Goal: Task Accomplishment & Management: Use online tool/utility

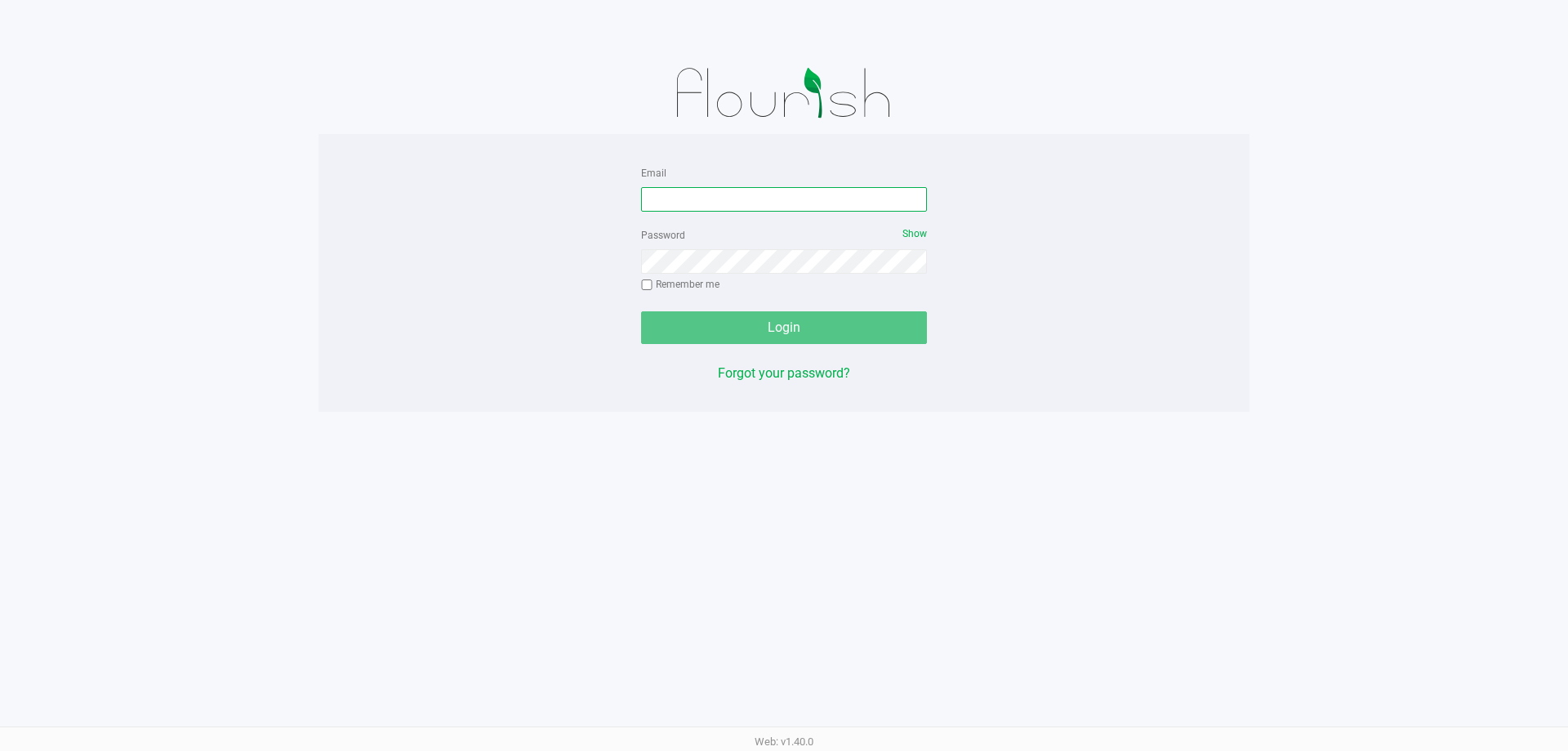
drag, startPoint x: 768, startPoint y: 197, endPoint x: 755, endPoint y: 199, distance: 13.2
click at [766, 199] on input "Email" at bounding box center [784, 199] width 286 height 24
type input "meanderson@Liveparallel.com"
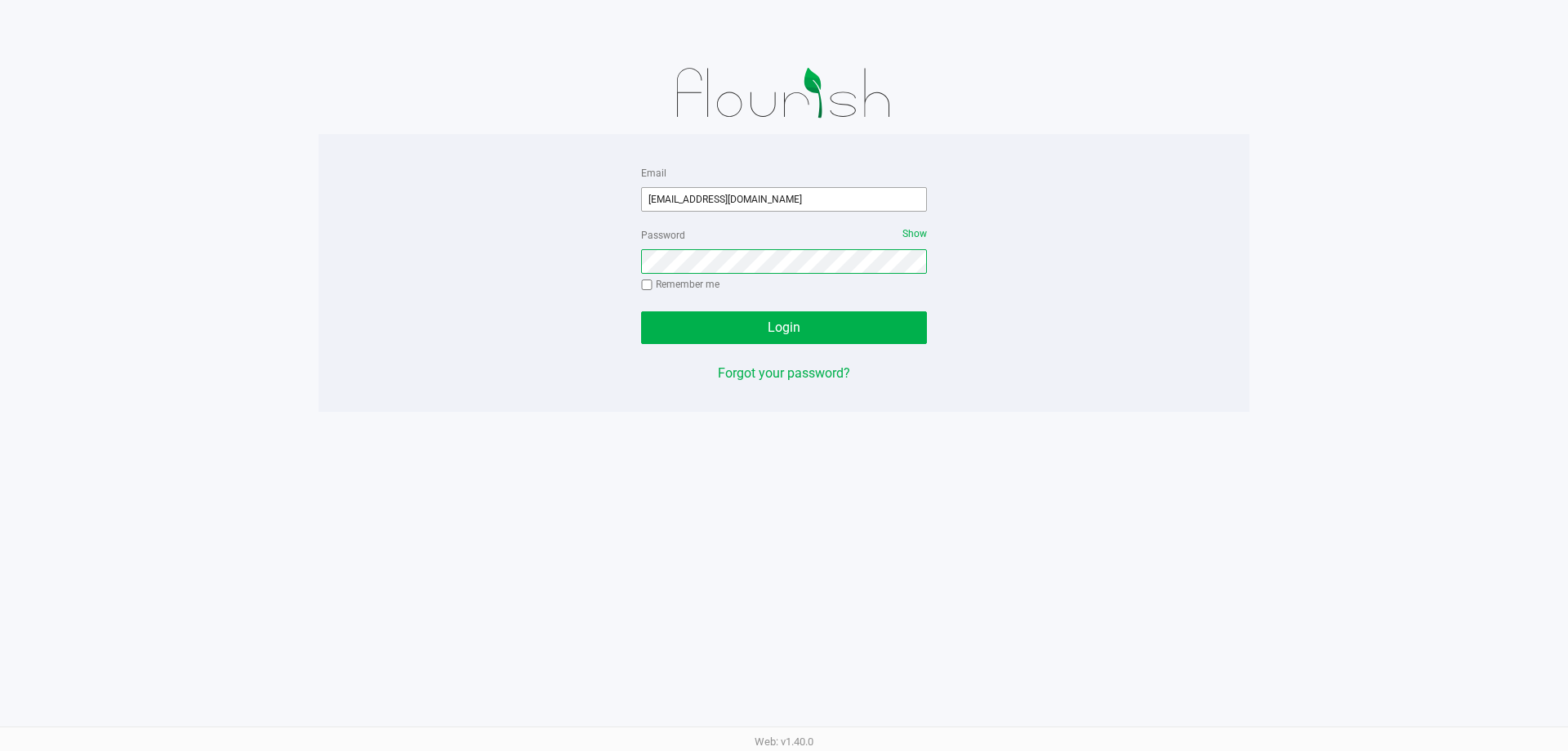
click at [641, 311] on button "Login" at bounding box center [784, 327] width 286 height 33
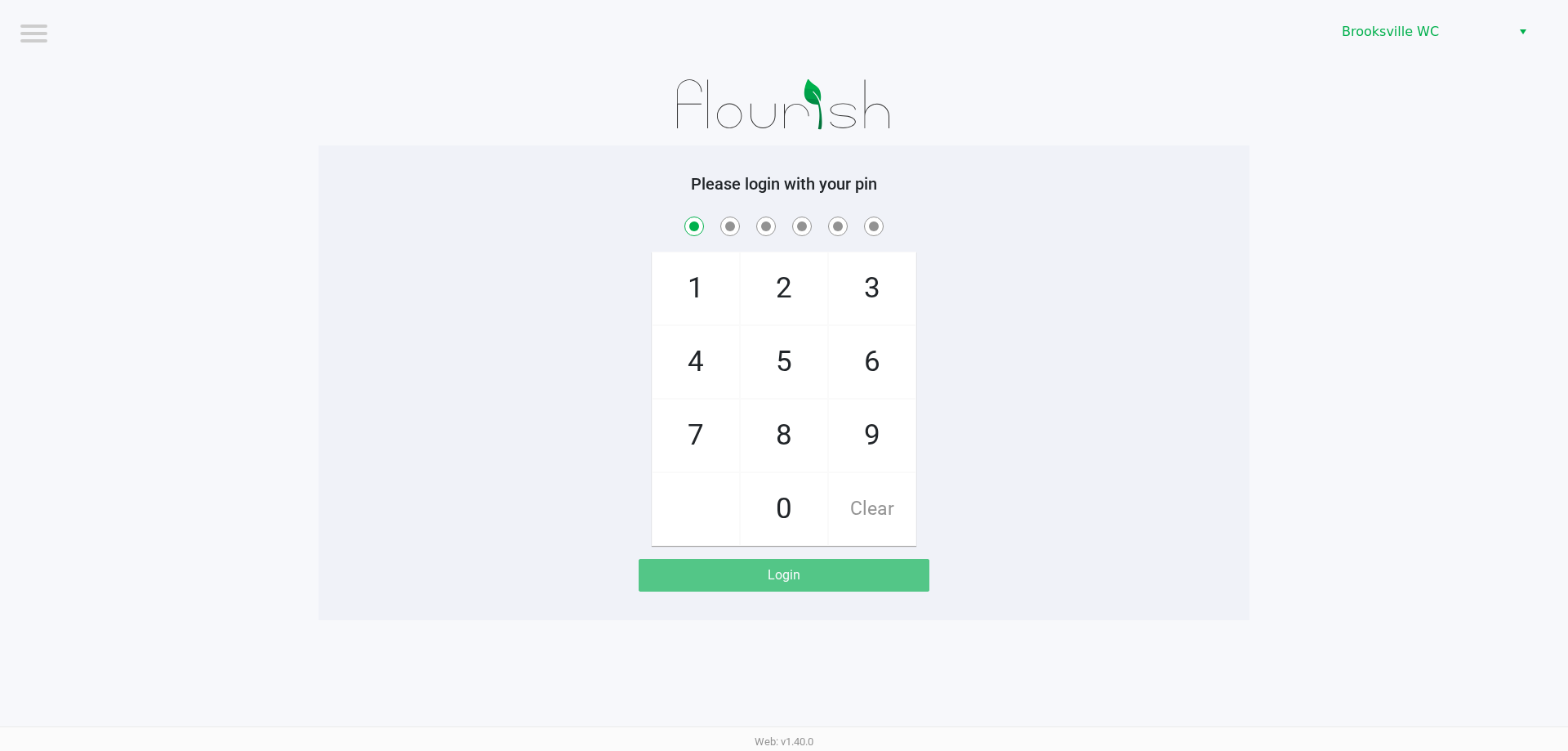
checkbox input "true"
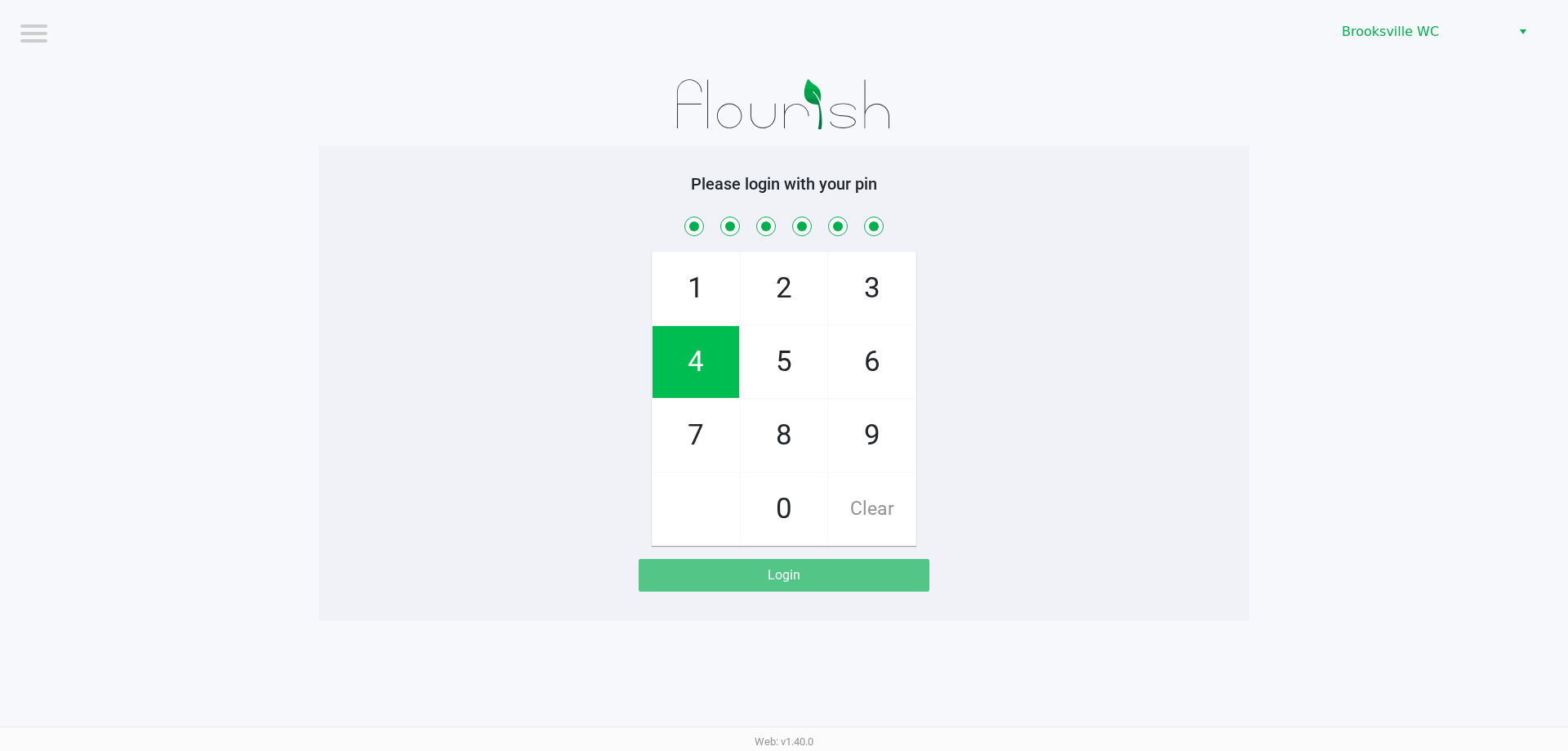
checkbox input "true"
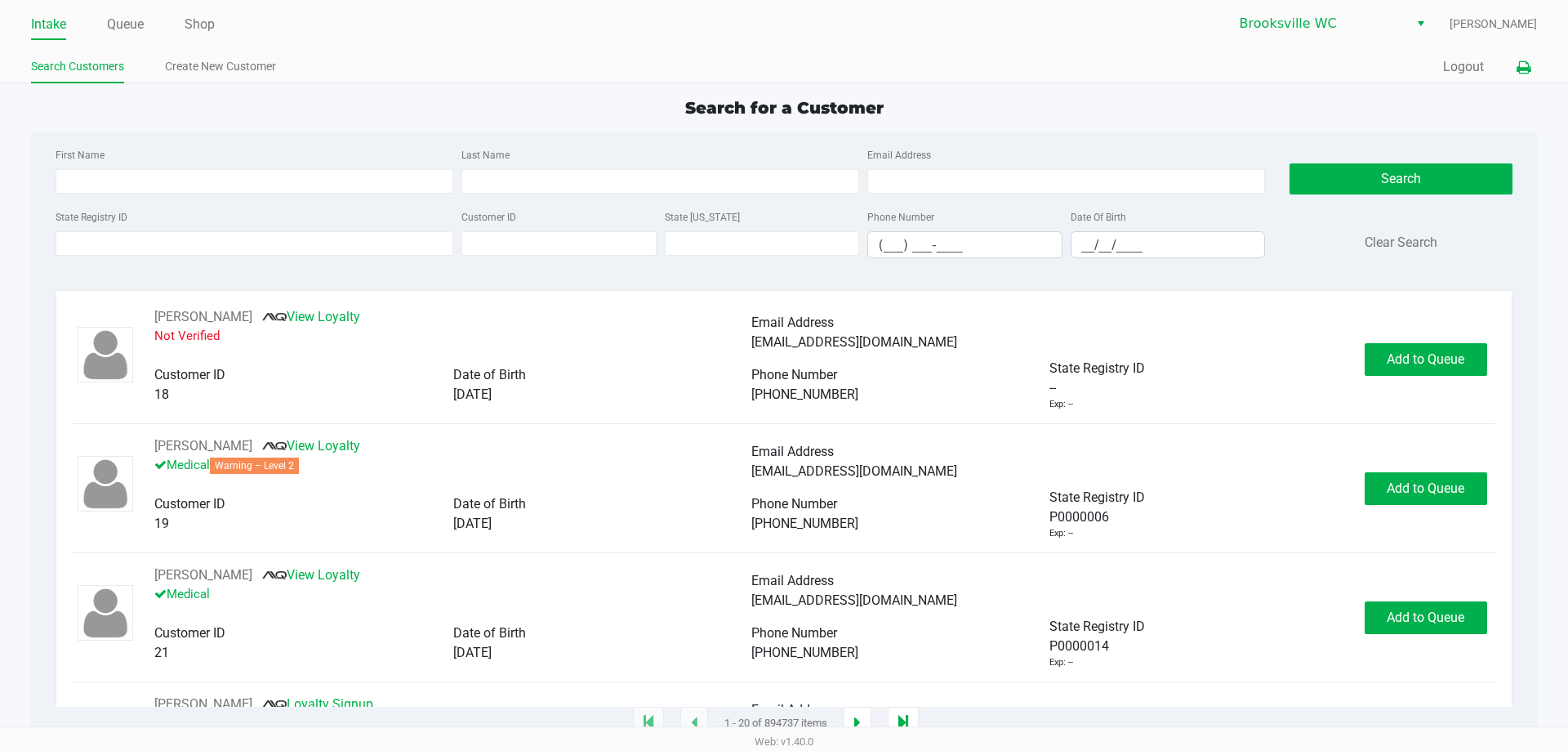
click at [1523, 67] on icon at bounding box center [1523, 68] width 13 height 12
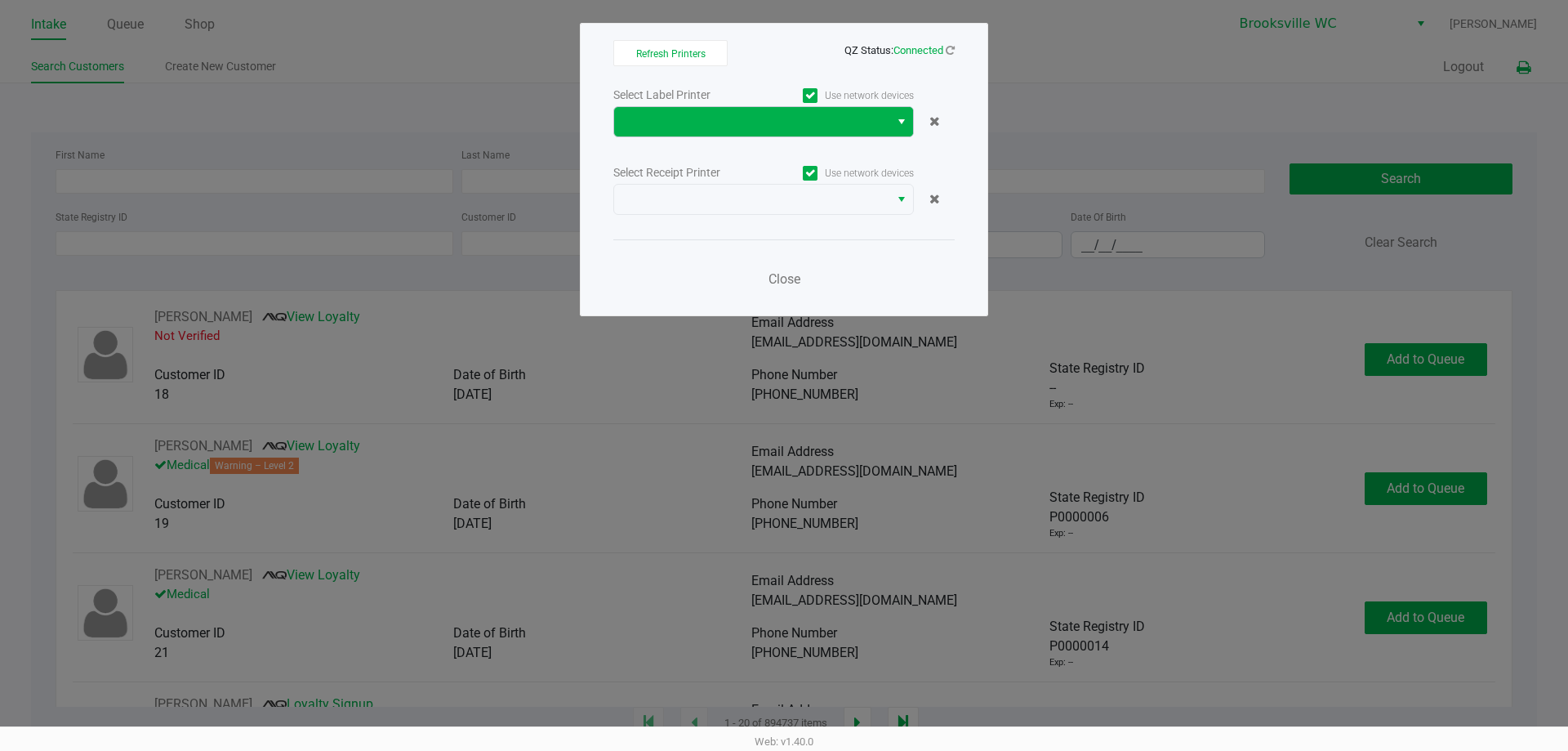
click at [905, 120] on span "Select" at bounding box center [902, 121] width 13 height 19
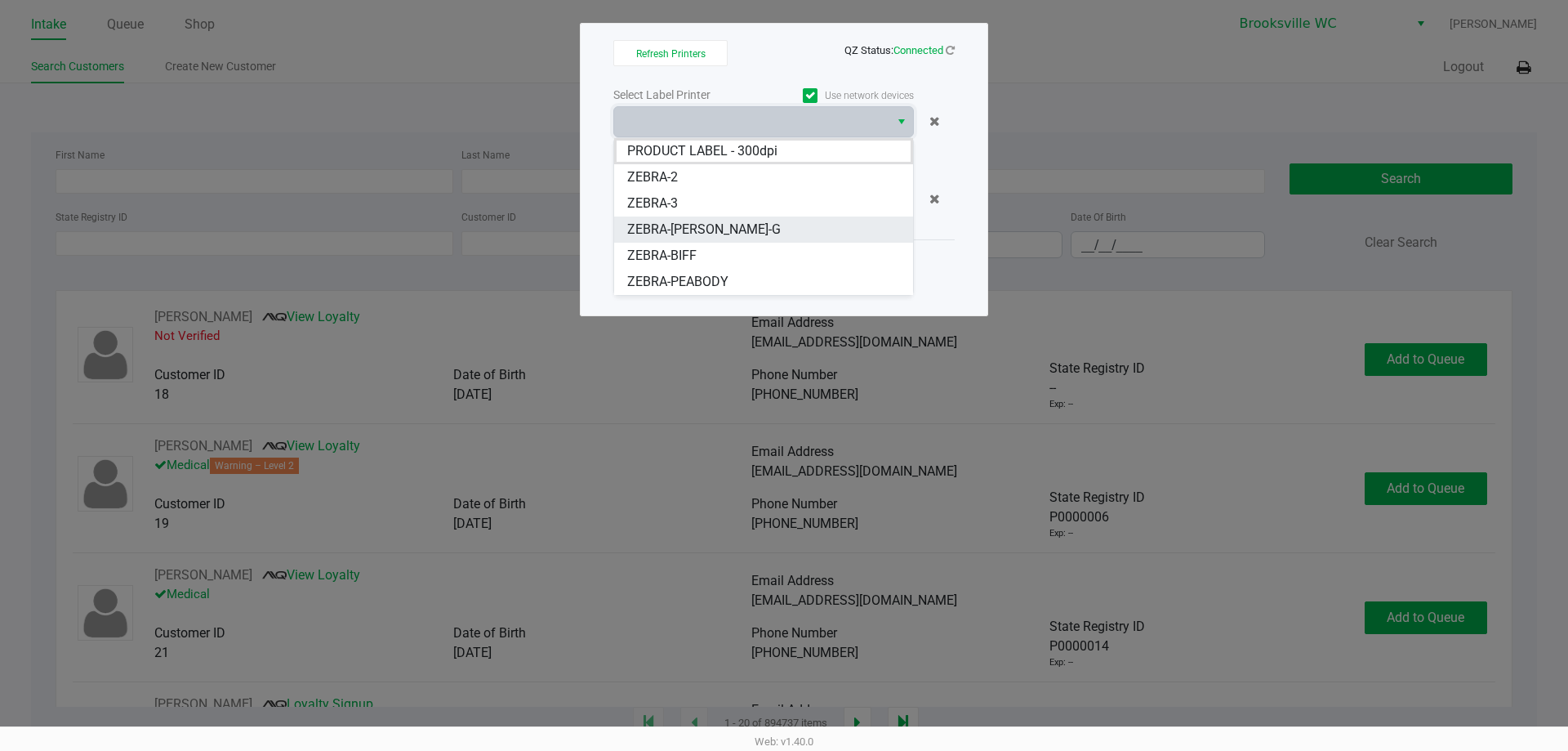
click at [677, 223] on span "ZEBRA-BECKY-G" at bounding box center [704, 229] width 153 height 19
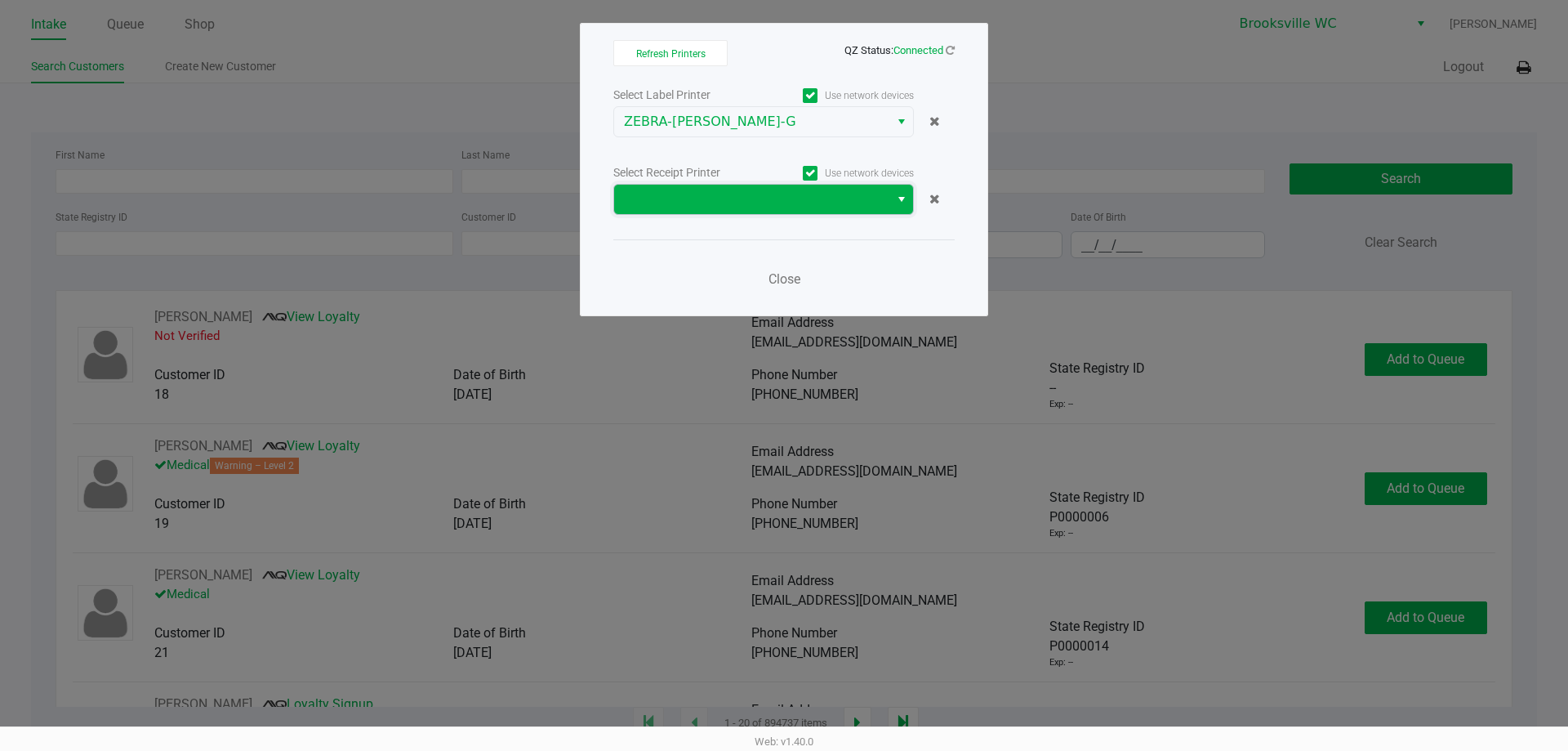
click at [883, 200] on span at bounding box center [752, 199] width 276 height 30
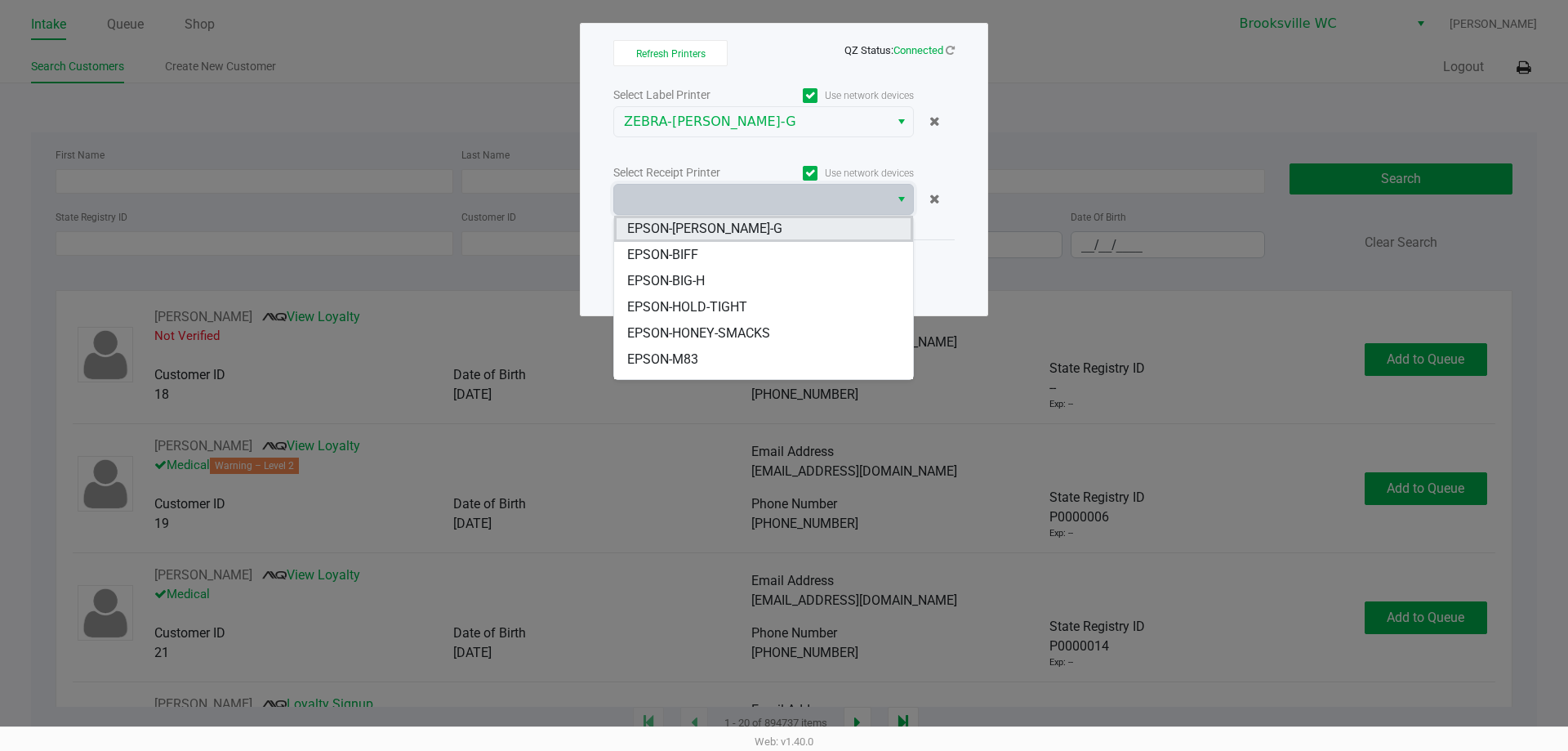
click at [718, 232] on span "EPSON-BECKY-G" at bounding box center [704, 228] width 155 height 19
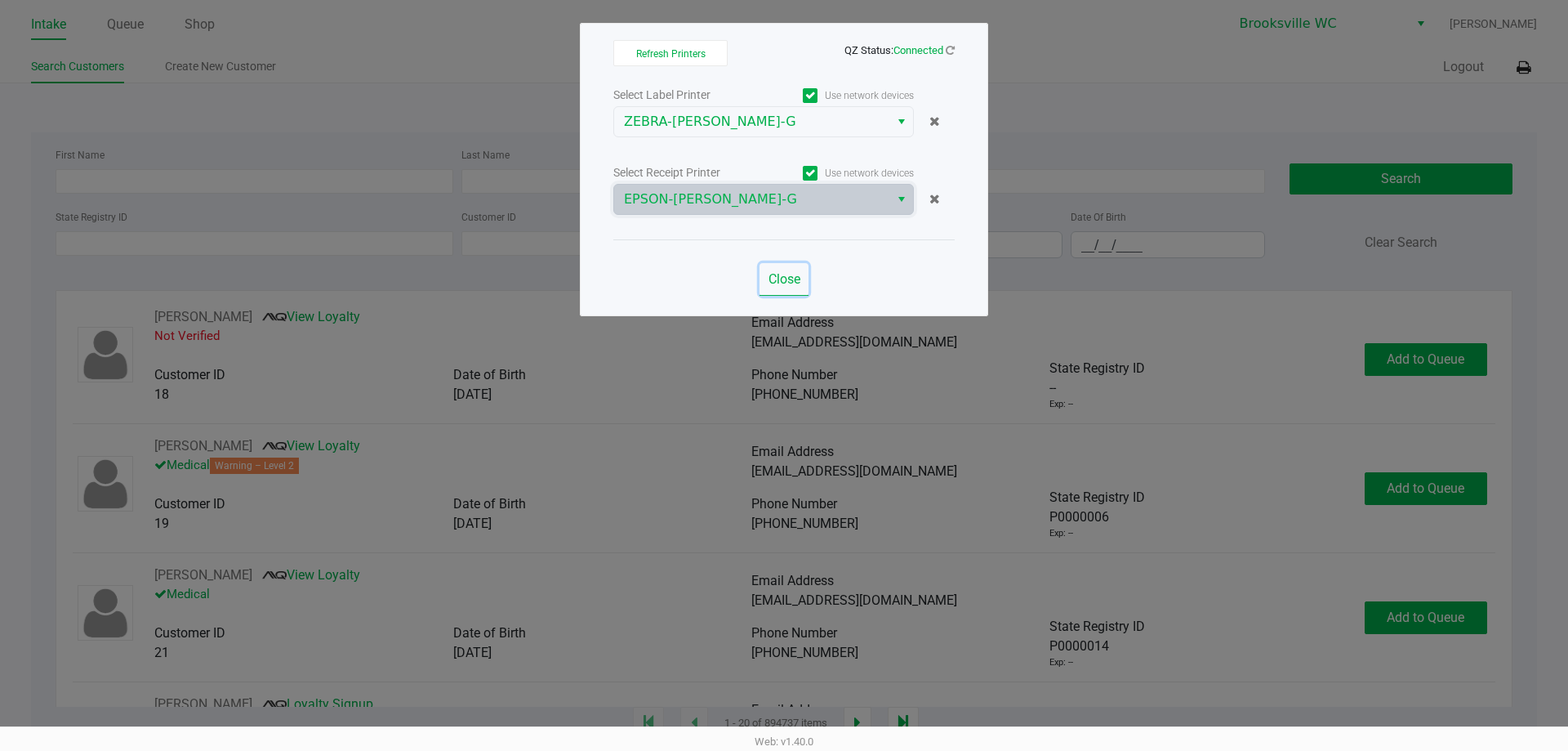
click at [785, 281] on span "Close" at bounding box center [784, 279] width 32 height 15
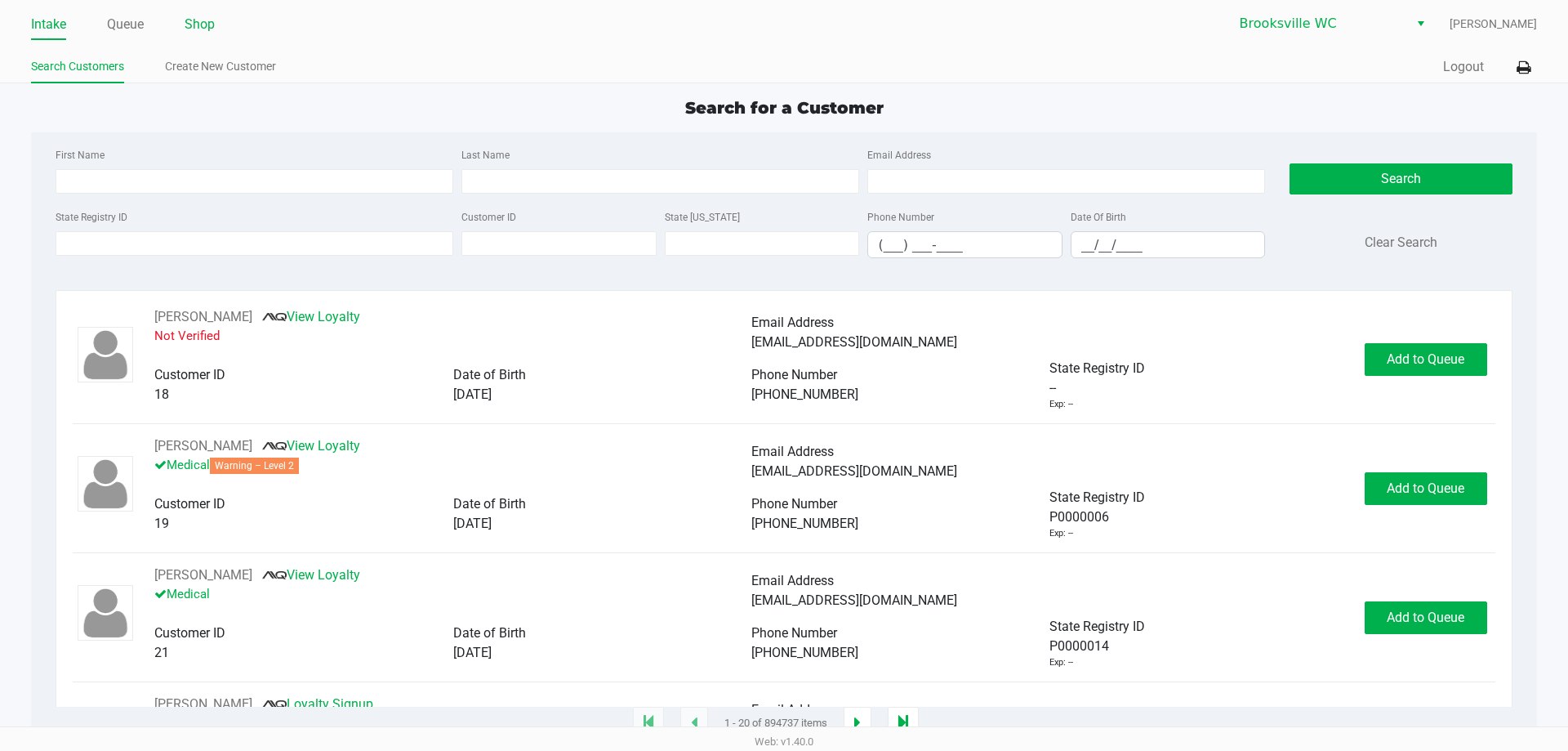
click at [198, 24] on link "Shop" at bounding box center [200, 24] width 30 height 23
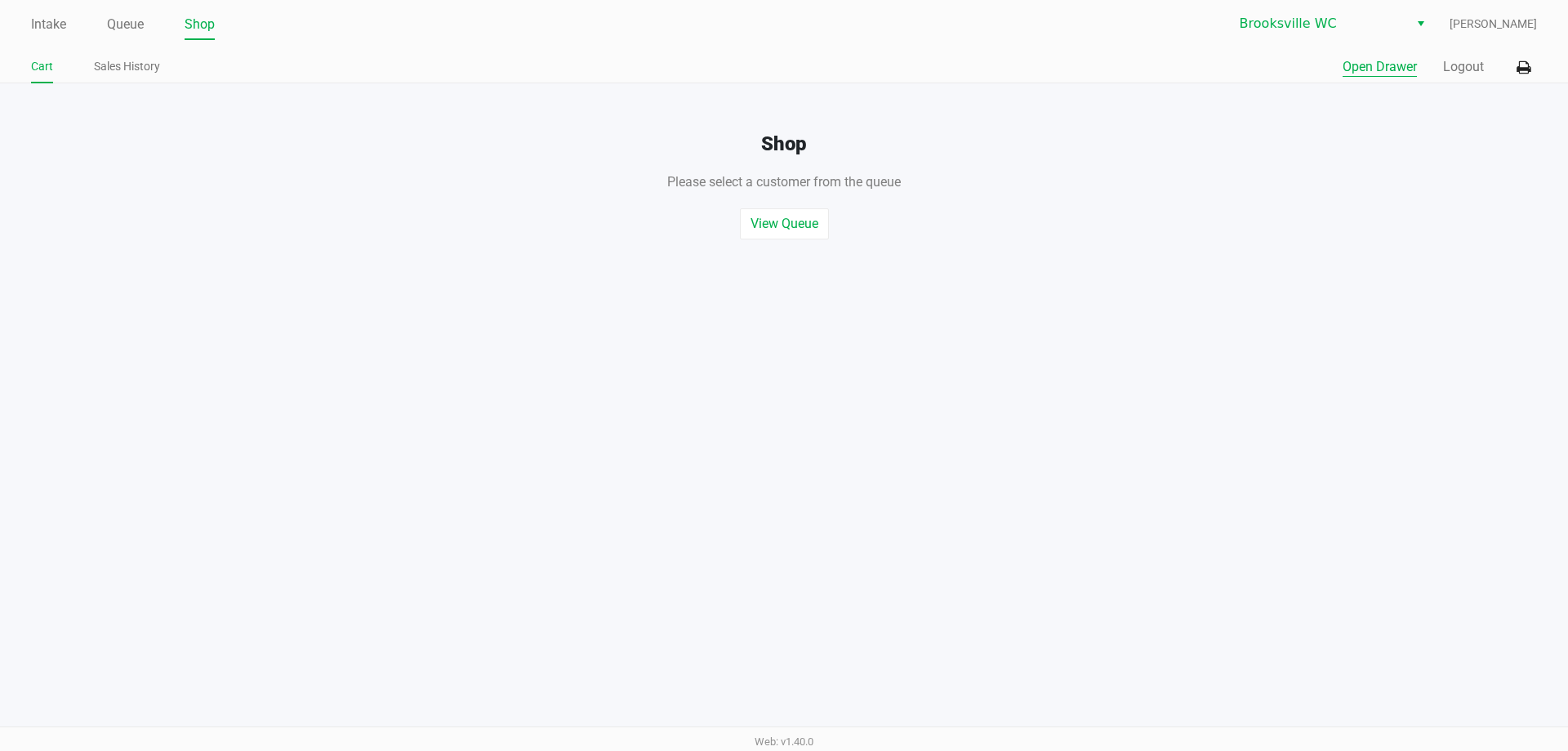
click at [1380, 69] on button "Open Drawer" at bounding box center [1379, 67] width 74 height 19
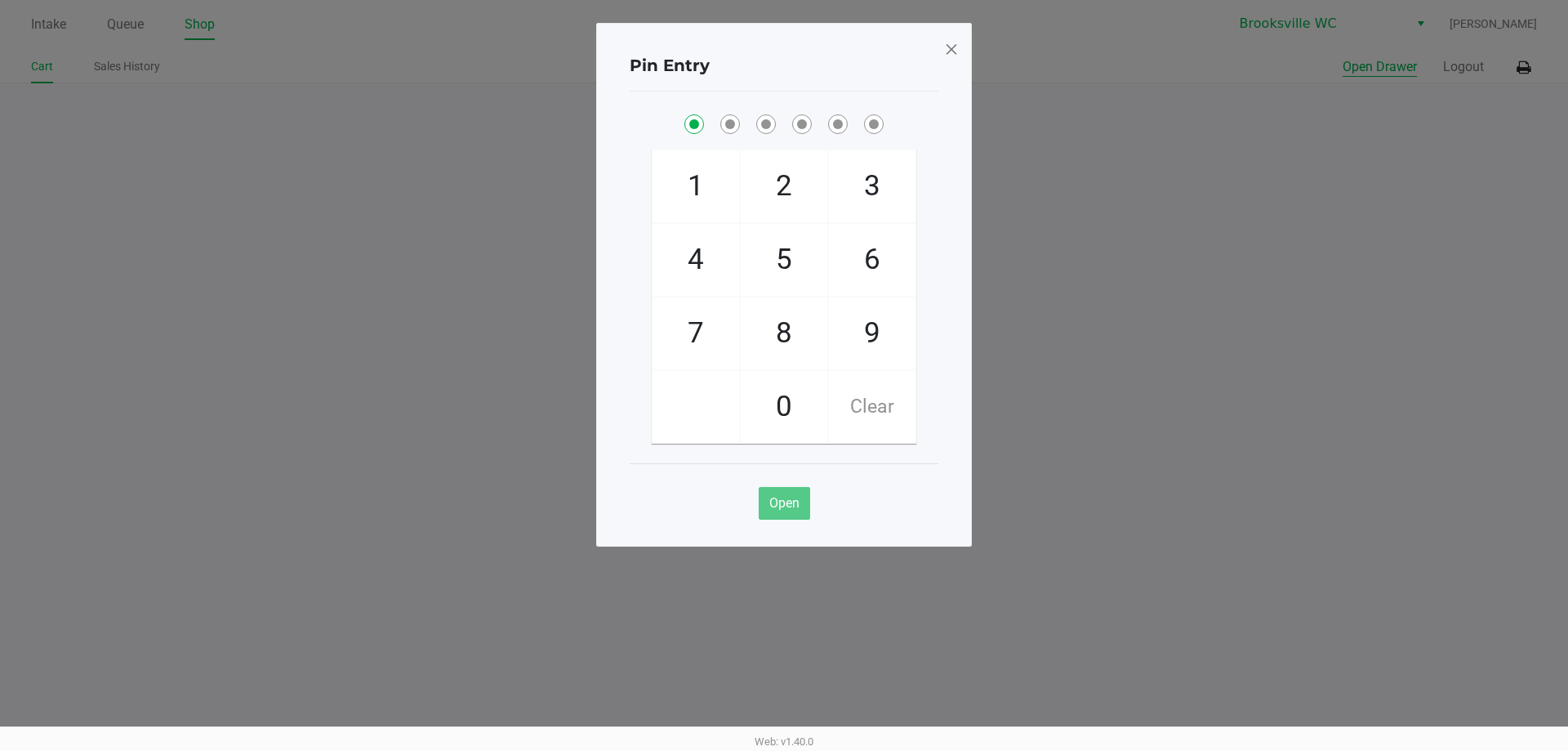
checkbox input "true"
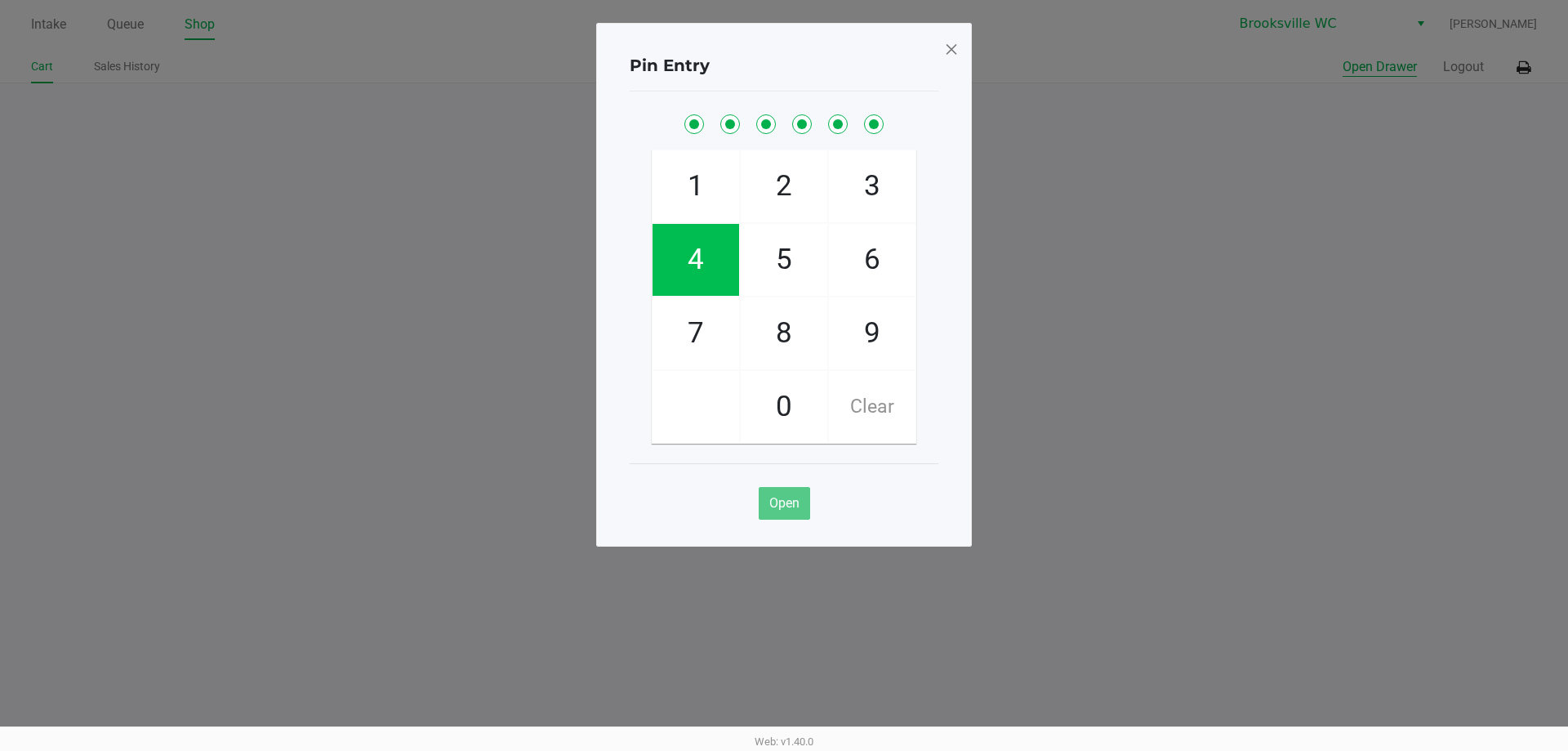
checkbox input "true"
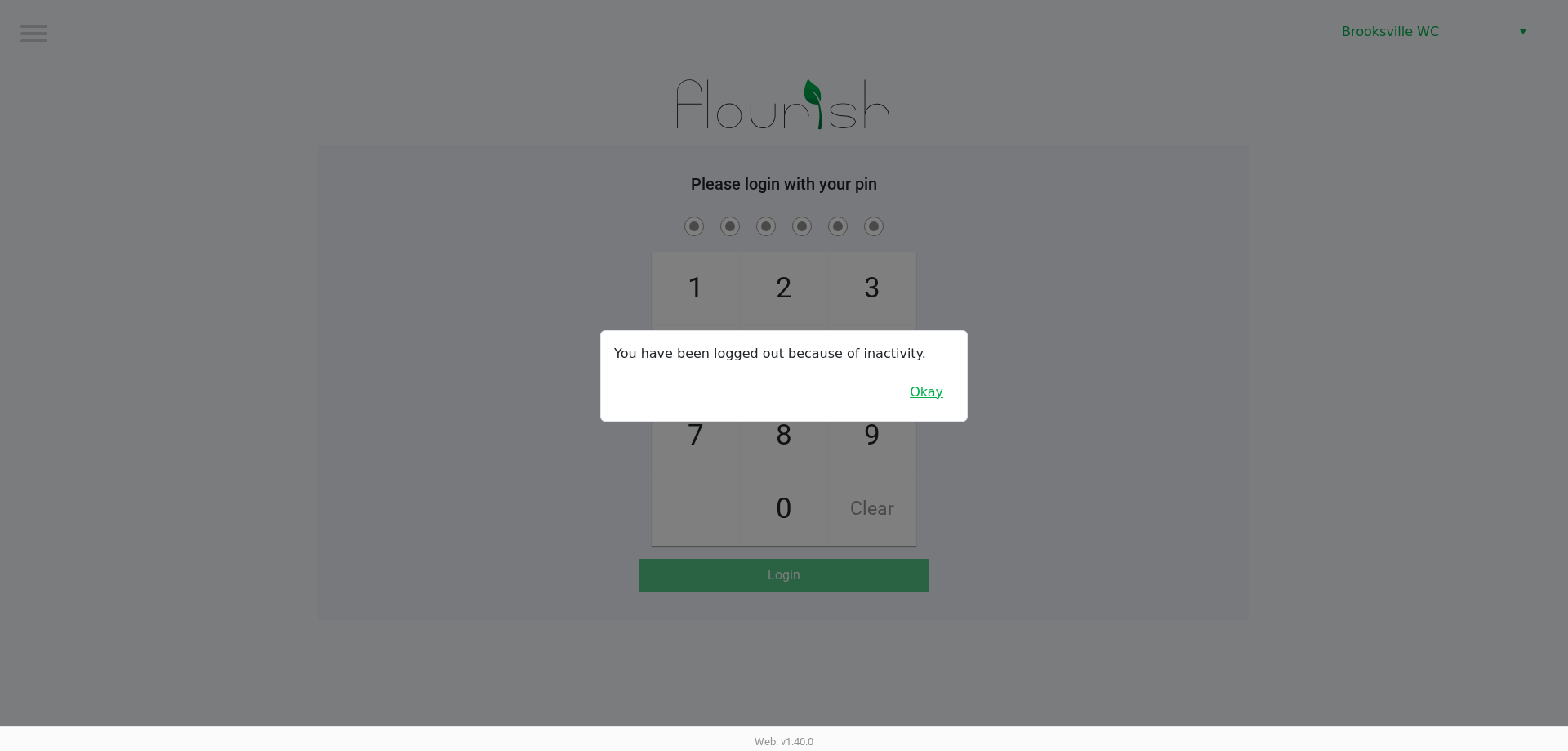
drag, startPoint x: 939, startPoint y: 394, endPoint x: 884, endPoint y: 385, distance: 55.7
click at [938, 395] on button "Okay" at bounding box center [926, 392] width 55 height 31
